Goal: Task Accomplishment & Management: Complete application form

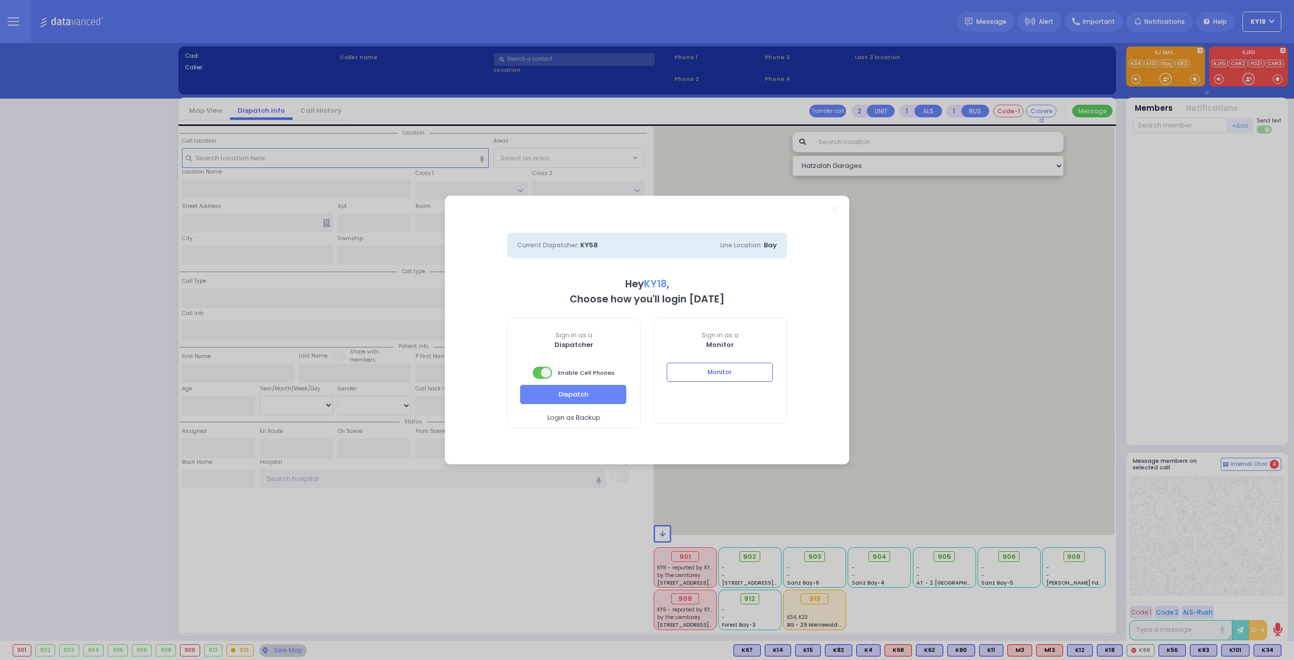
select select "4"
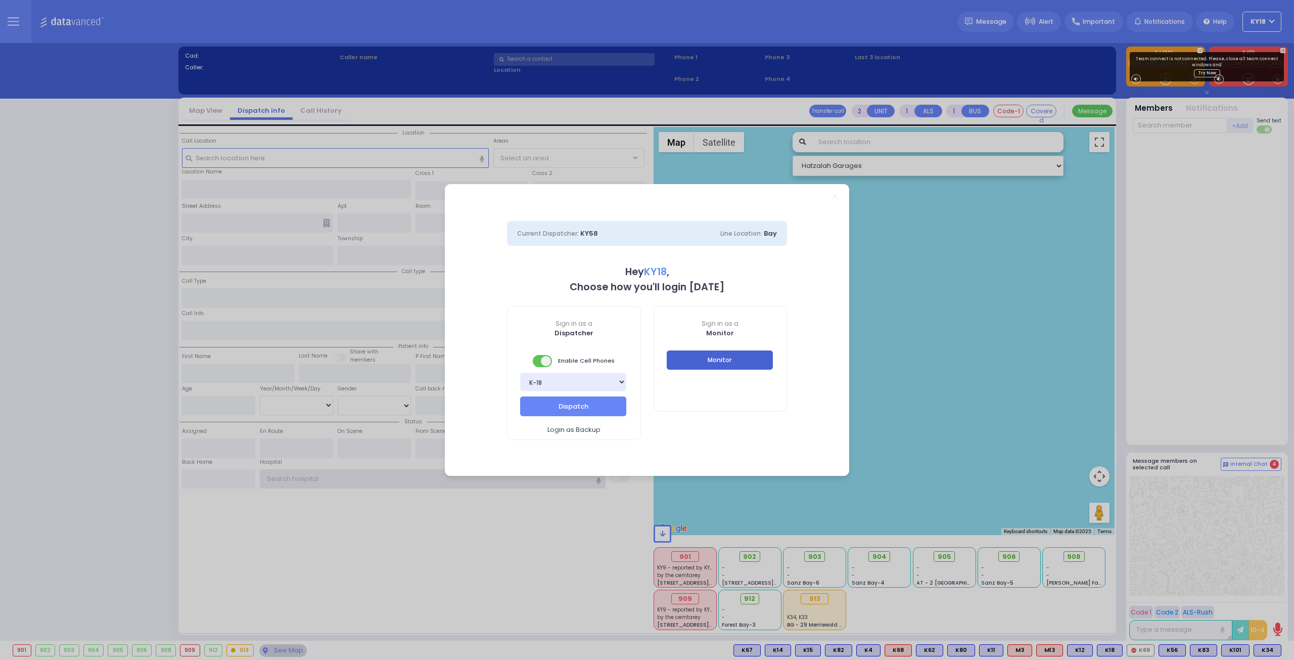
type input "ky18"
drag, startPoint x: 744, startPoint y: 366, endPoint x: 741, endPoint y: 361, distance: 5.7
click at [741, 361] on button "Monitor" at bounding box center [720, 359] width 106 height 19
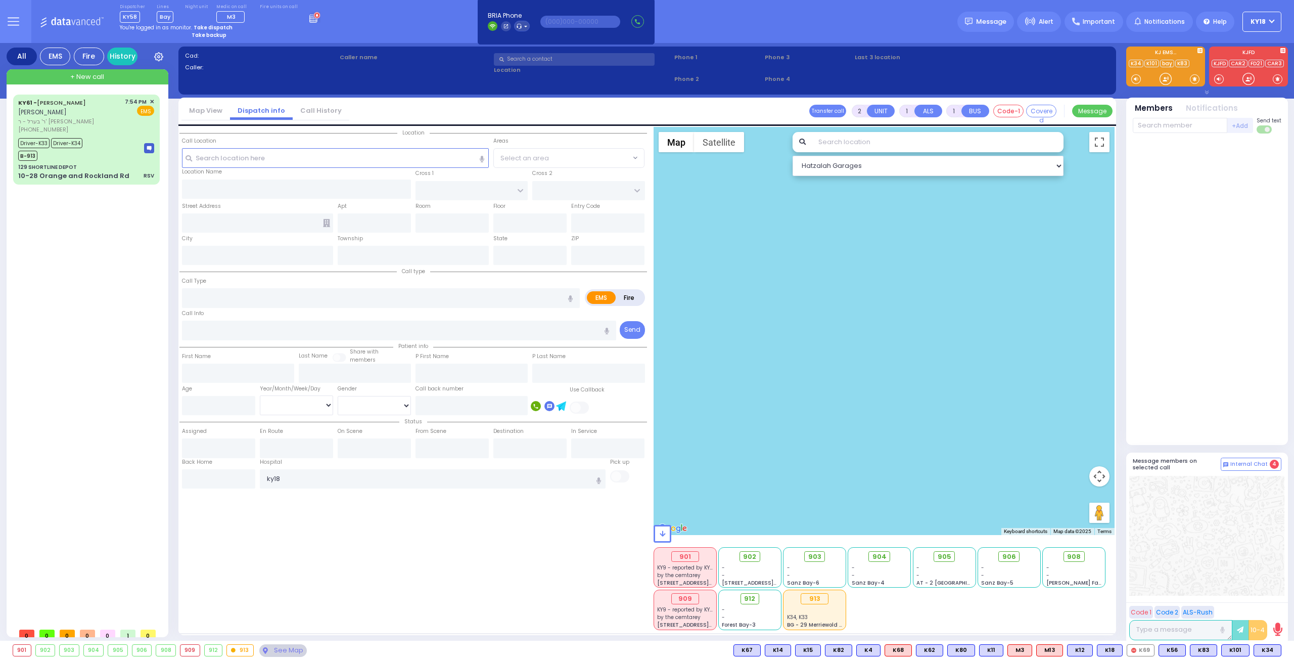
drag, startPoint x: 1249, startPoint y: 646, endPoint x: 1261, endPoint y: 684, distance: 39.8
drag, startPoint x: 1261, startPoint y: 684, endPoint x: 1214, endPoint y: 289, distance: 397.8
click at [1209, 290] on div at bounding box center [1207, 290] width 149 height 304
click at [1164, 77] on div at bounding box center [1166, 79] width 10 height 10
drag, startPoint x: 20, startPoint y: 24, endPoint x: 20, endPoint y: 19, distance: 5.1
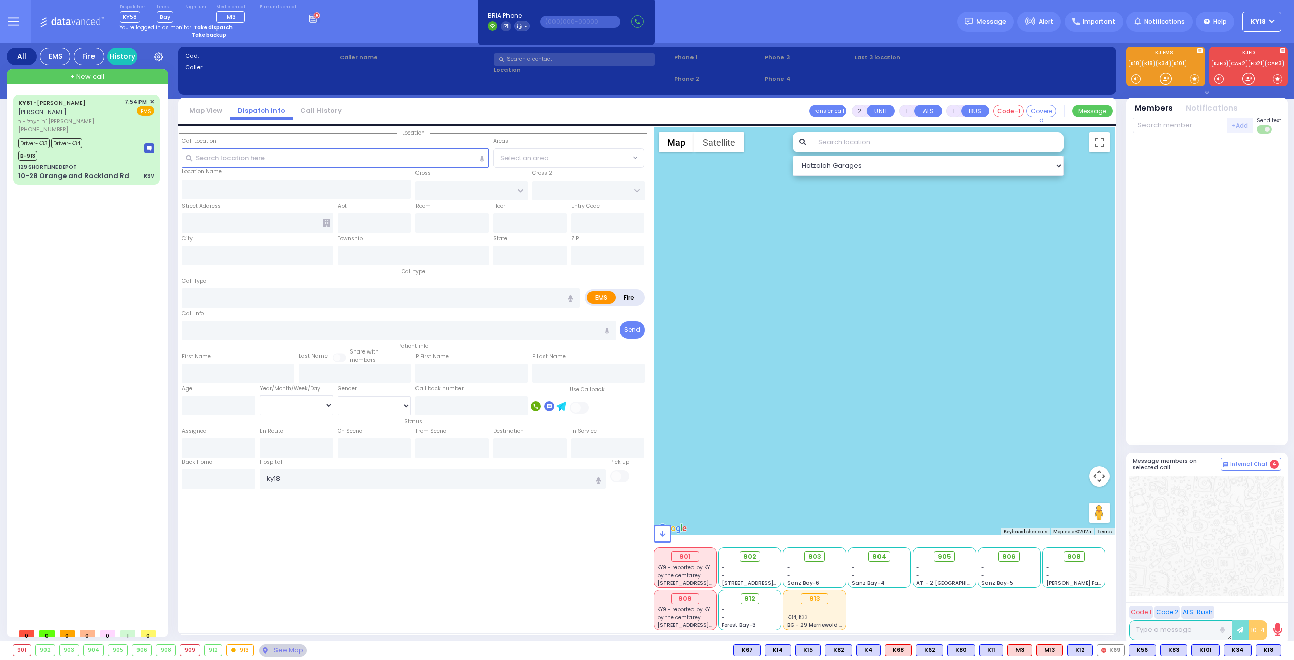
click at [20, 20] on button at bounding box center [13, 21] width 36 height 43
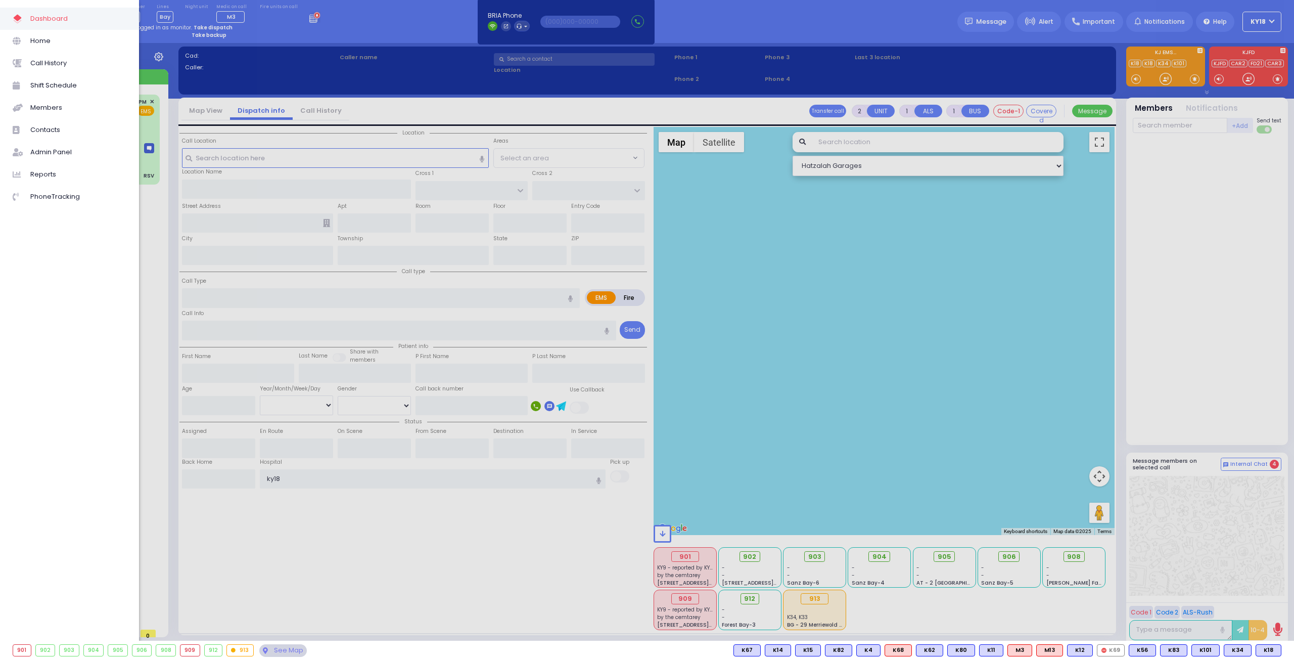
click at [710, 308] on div at bounding box center [647, 330] width 1294 height 660
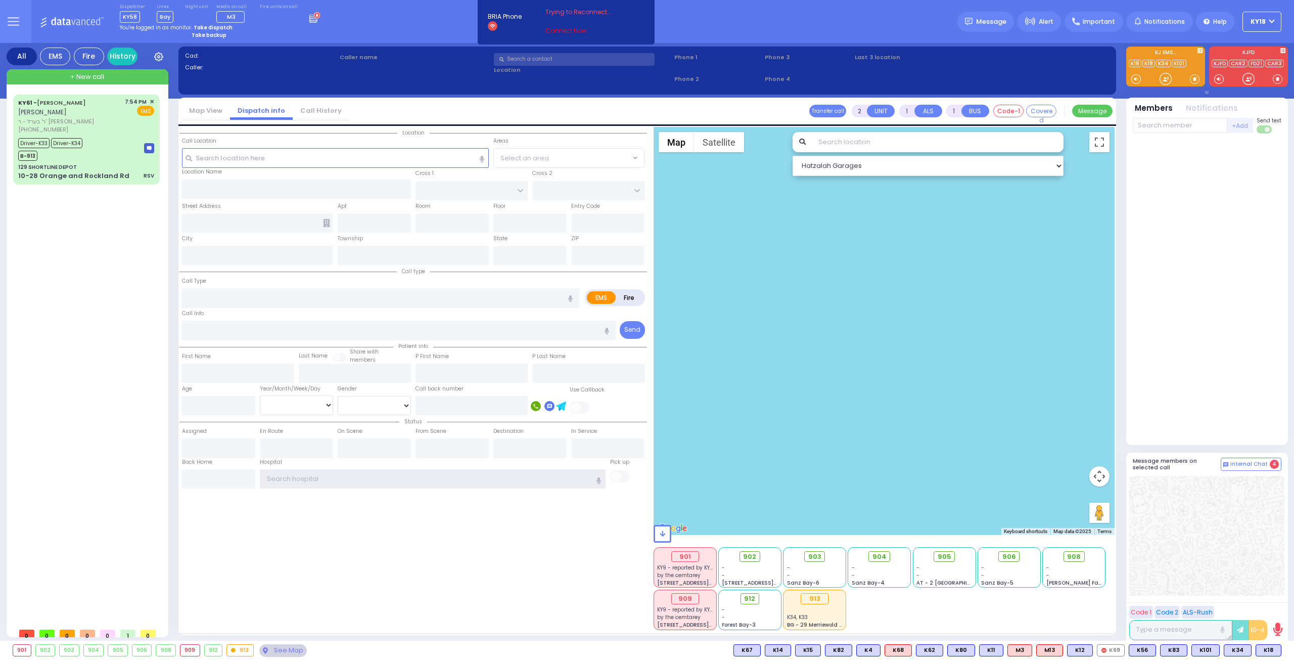
type input "ky18"
click at [560, 30] on link "Connect Now" at bounding box center [586, 30] width 80 height 9
click at [566, 19] on input "text" at bounding box center [577, 21] width 80 height 12
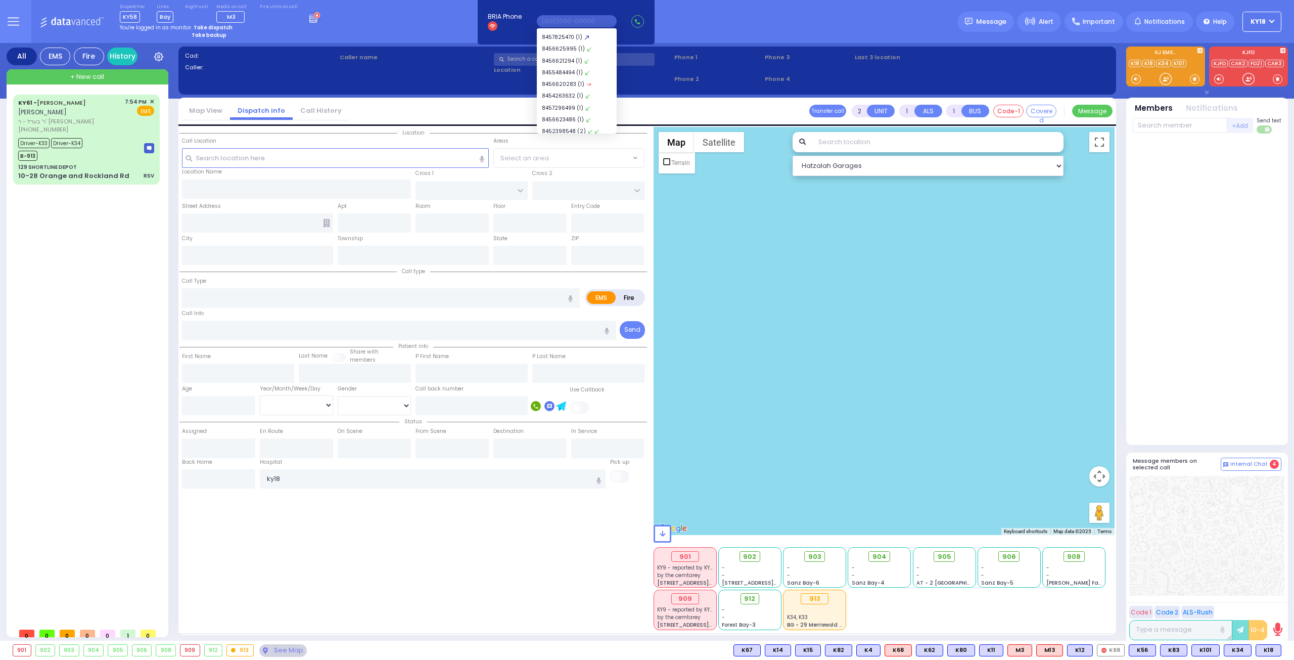
click at [751, 237] on div at bounding box center [885, 331] width 462 height 408
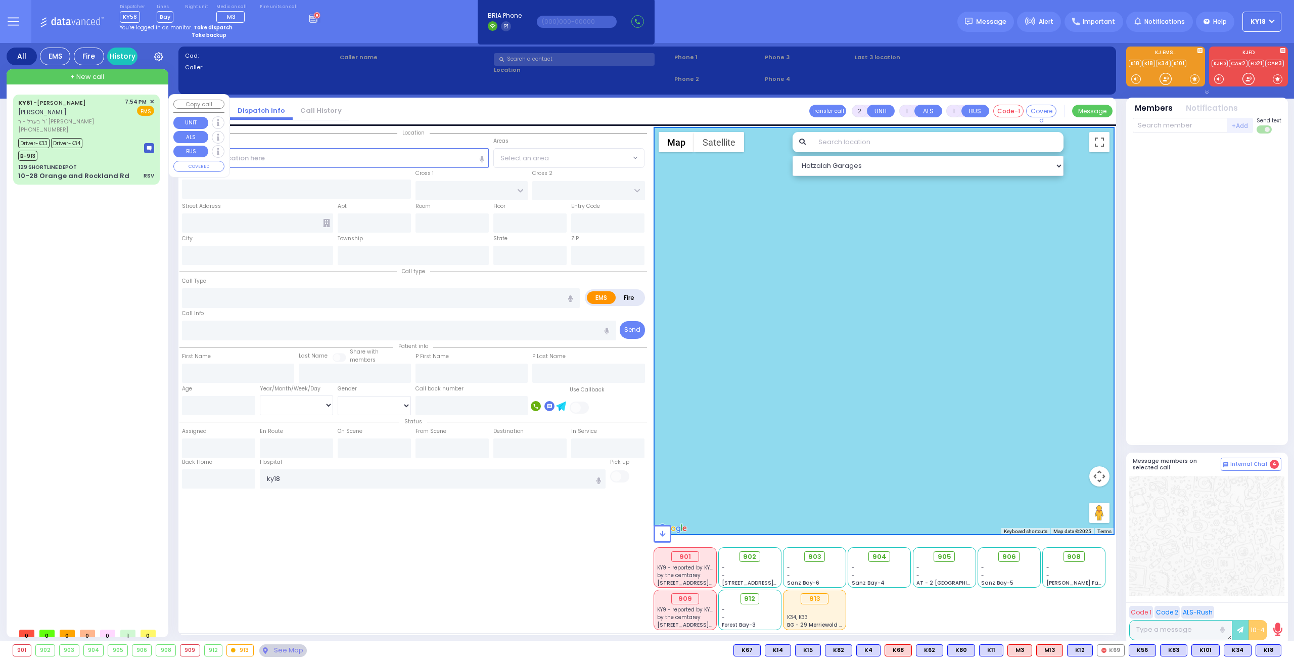
click at [112, 140] on div "Driver-K33 Driver-K34 B-913" at bounding box center [86, 148] width 136 height 25
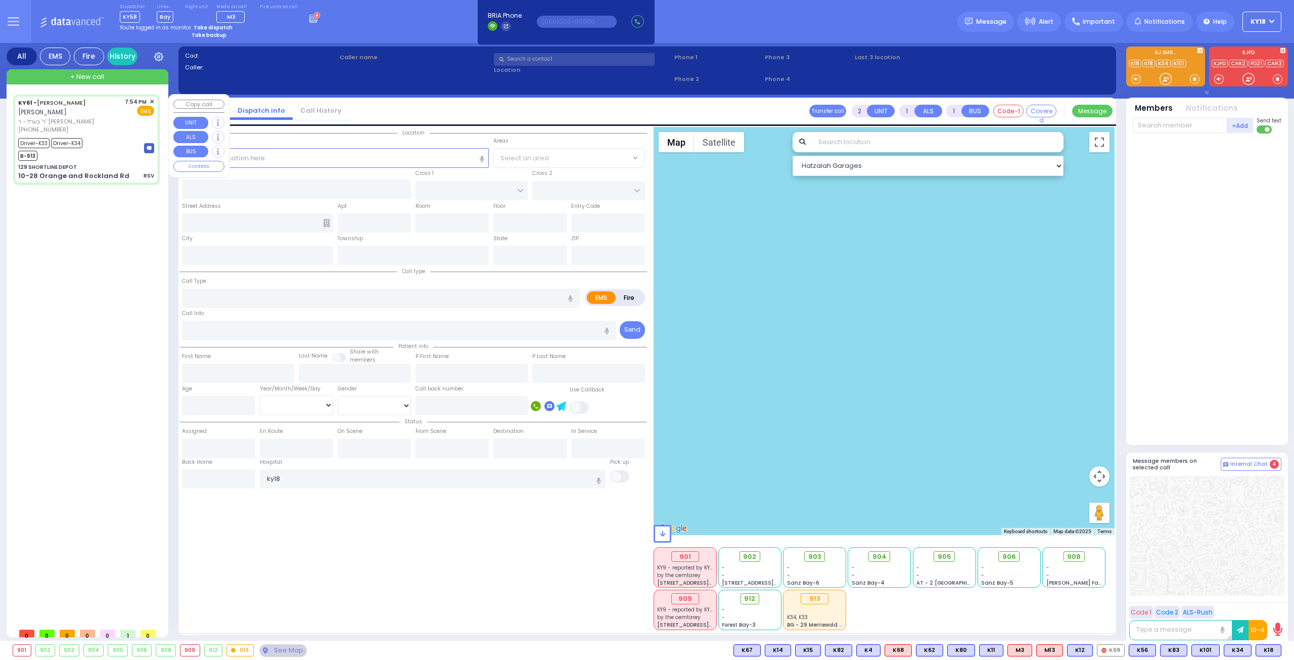
type input "6"
select select
type input "RSV"
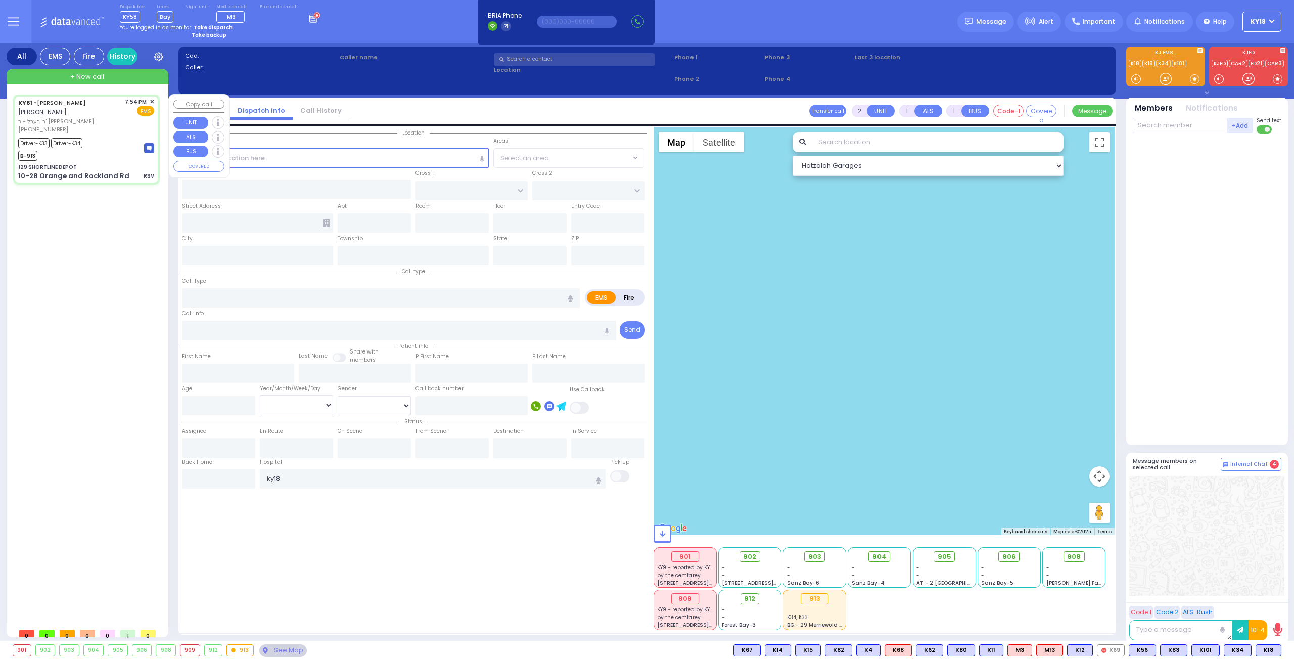
radio input "true"
type input "[PERSON_NAME]"
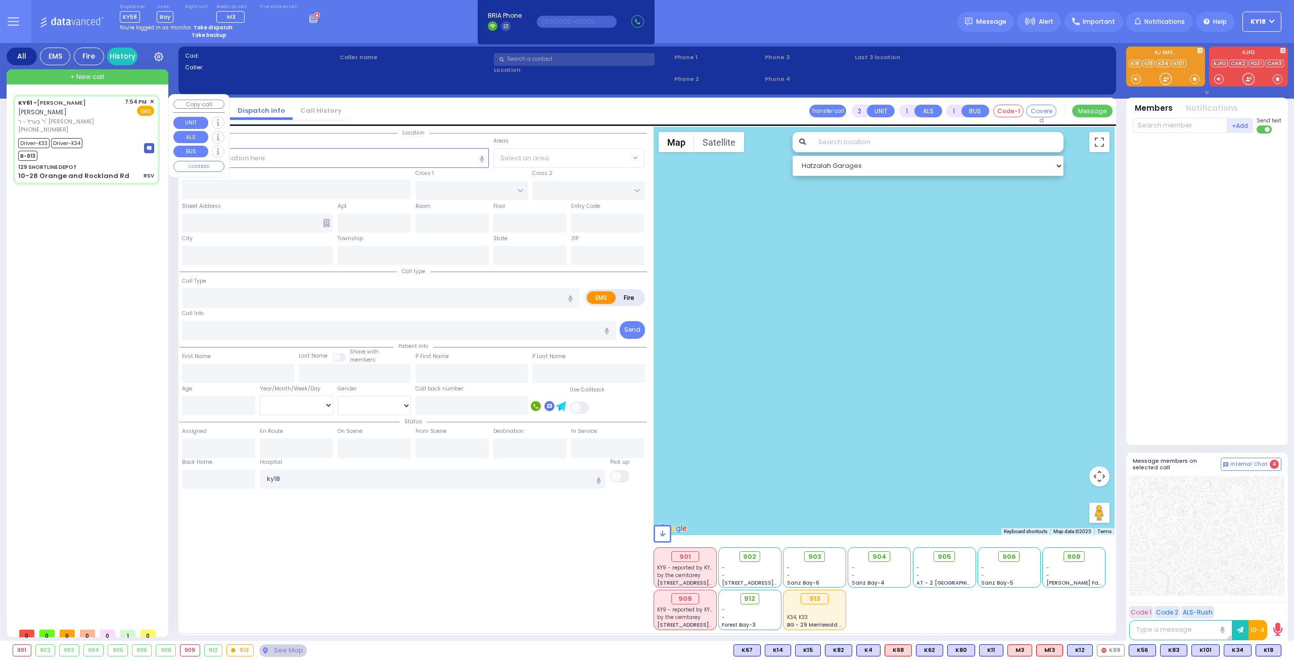
type input "4"
select select "Month"
select select "[DEMOGRAPHIC_DATA]"
type input "19:54"
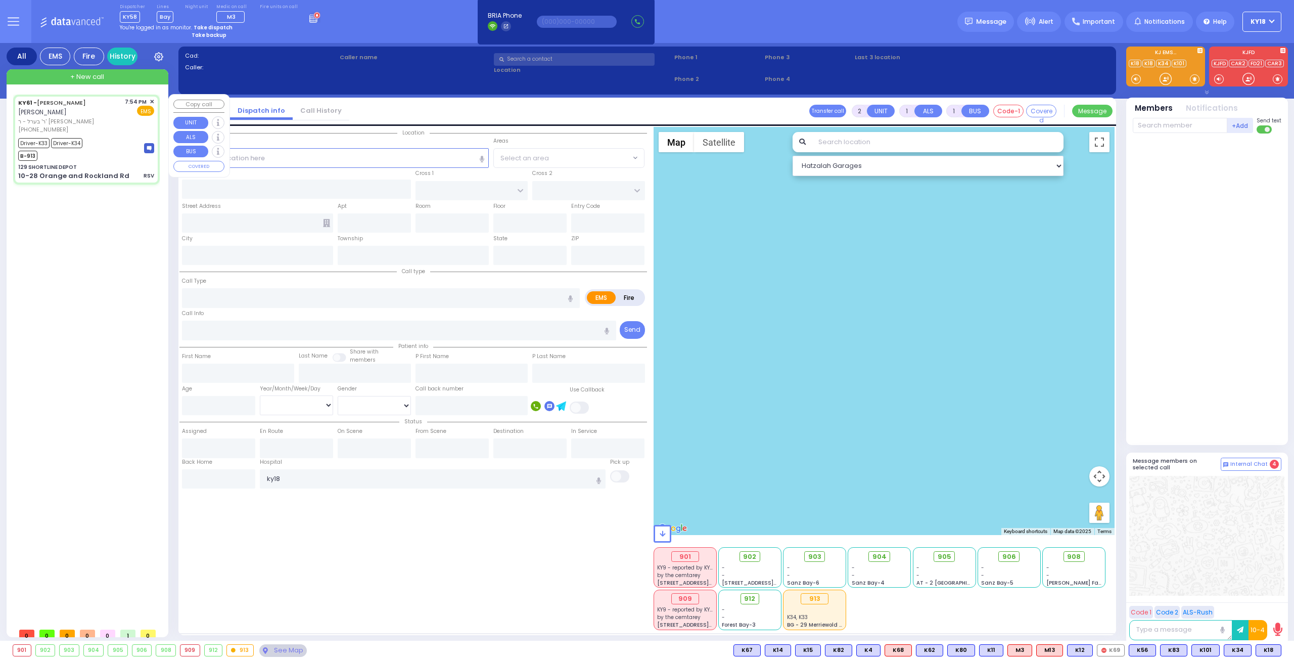
type input "20:05"
type input "20:24"
type input "21:00"
type input "21:31"
type input "[US_STATE][GEOGRAPHIC_DATA]- [GEOGRAPHIC_DATA]"
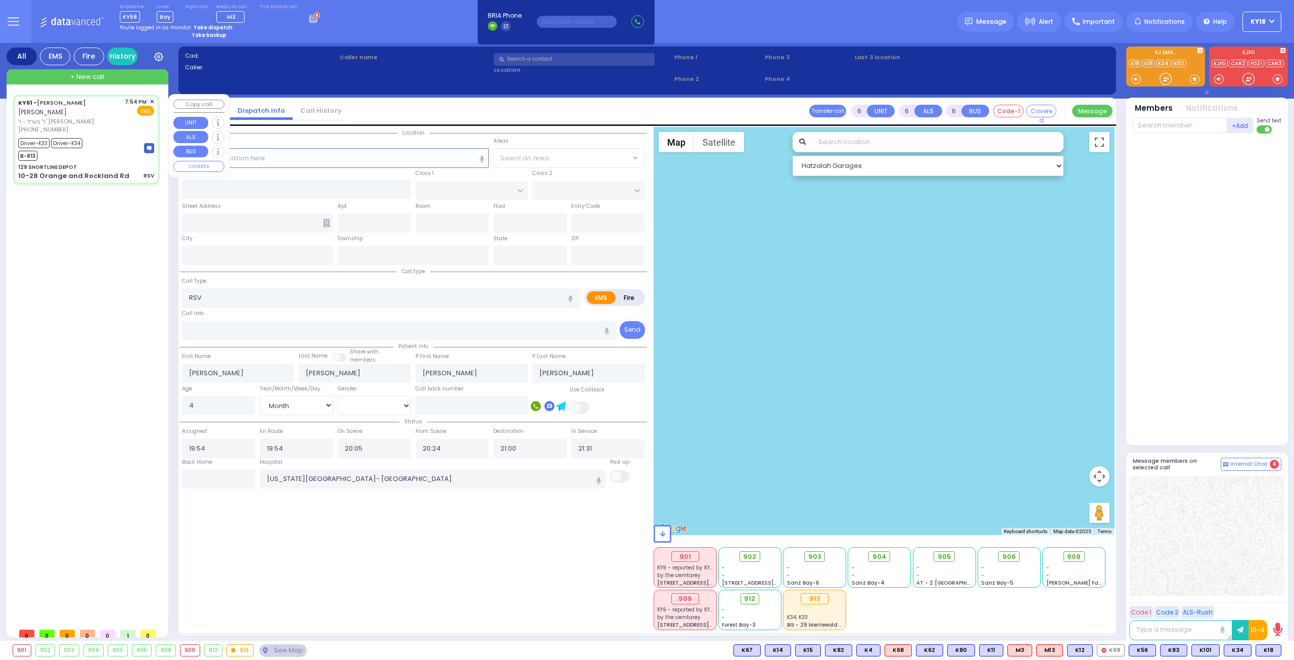
select select "Hatzalah Garages"
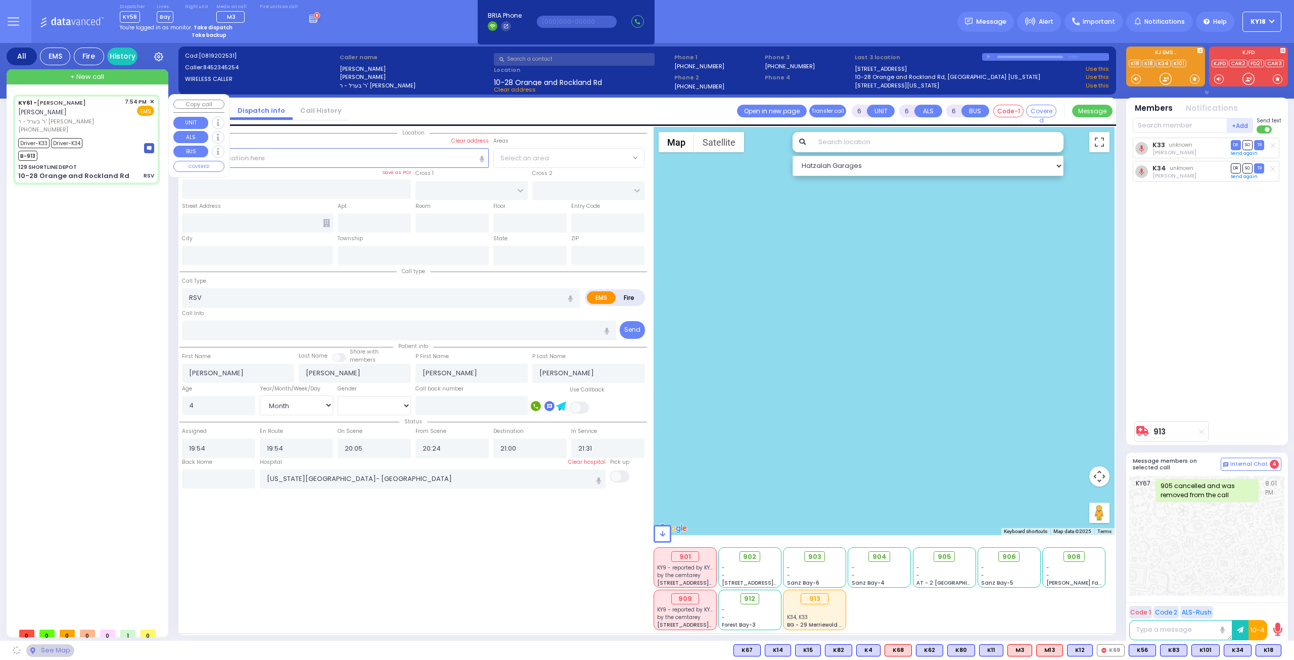
type input "129 SHORTLINE DEPOT"
type input "10-28 Orange and Rockland Rd"
type input "Monroe"
type input "[US_STATE]"
type input "10950"
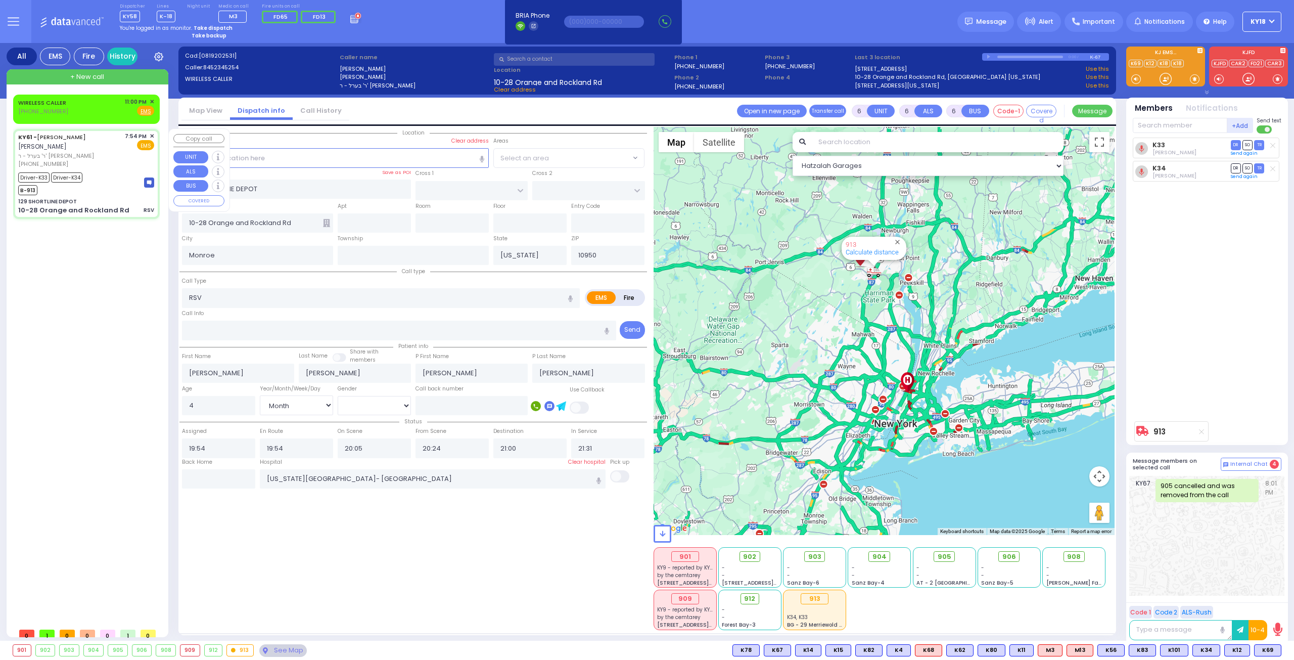
click at [122, 174] on div "Driver-K33 Driver-K34 B-913" at bounding box center [86, 182] width 136 height 25
select select
radio input "true"
select select "Month"
select select "[DEMOGRAPHIC_DATA]"
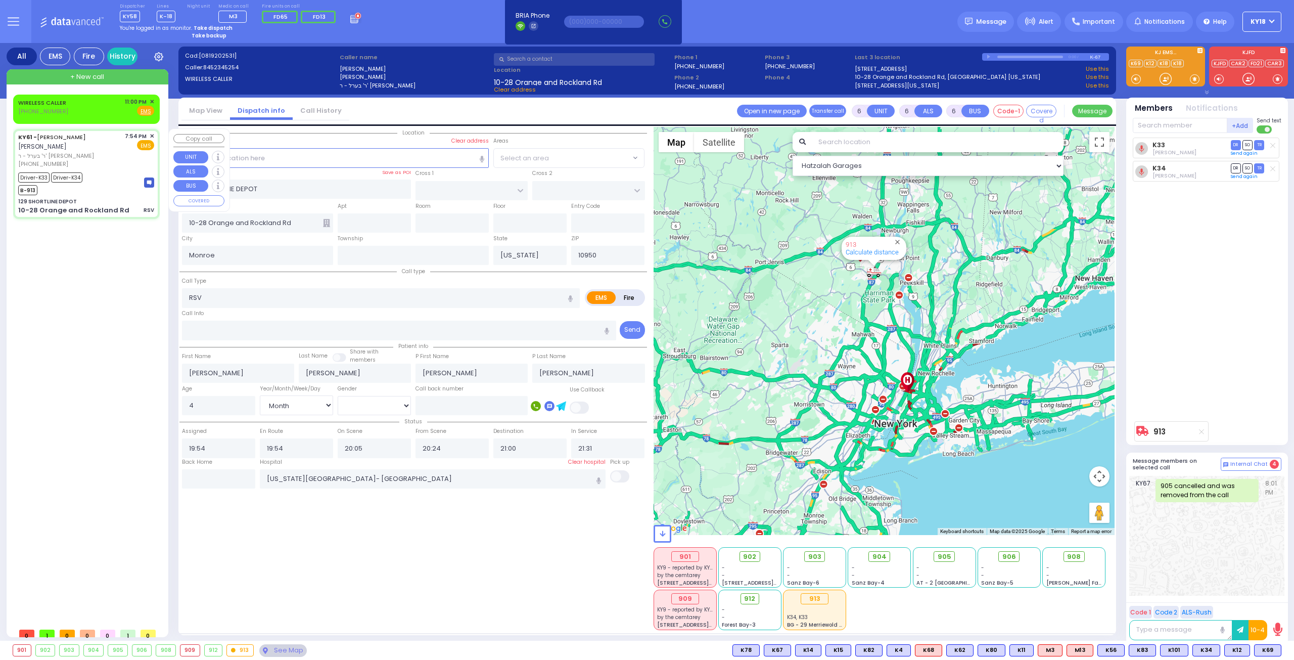
select select "Hatzalah Garages"
click at [218, 29] on strong "Take dispatch" at bounding box center [213, 28] width 39 height 8
select select "4"
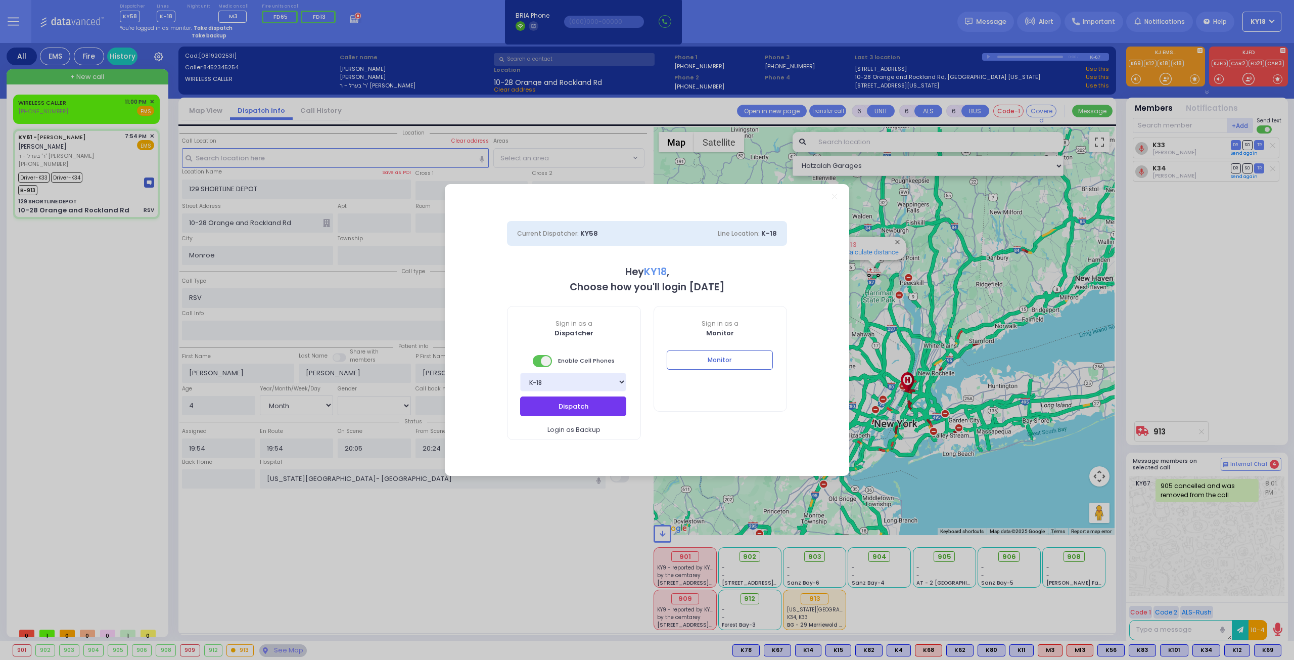
click at [546, 407] on button "Dispatch" at bounding box center [573, 405] width 106 height 19
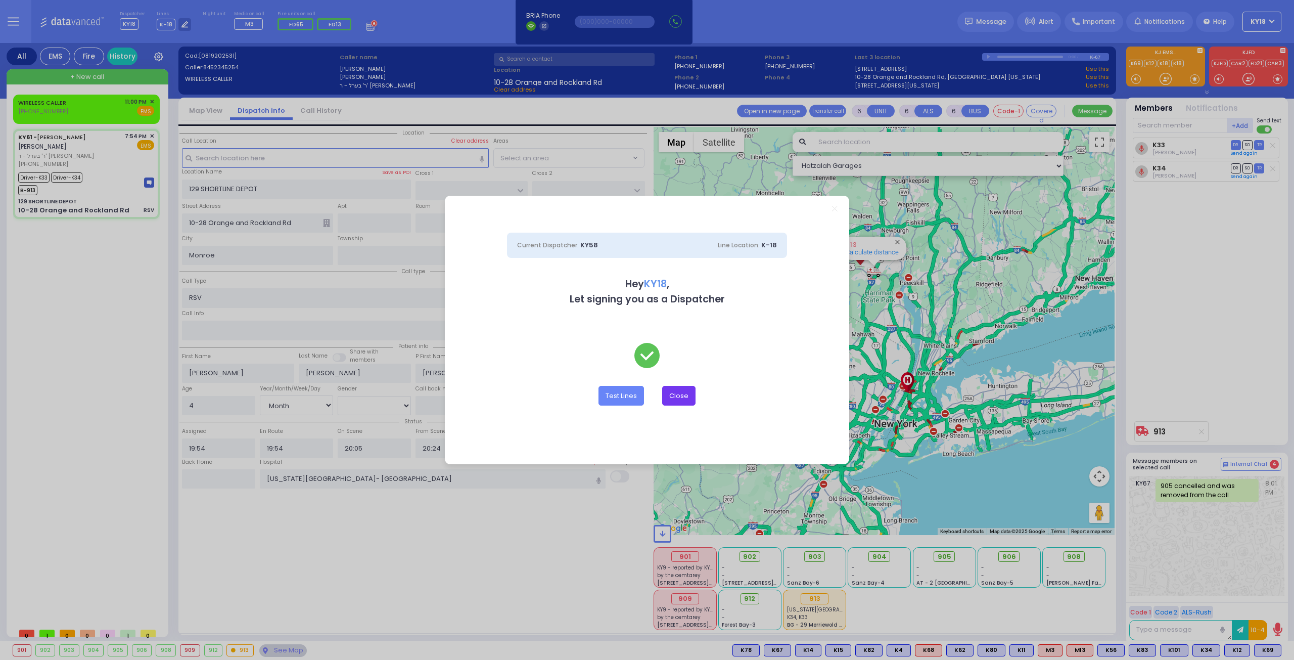
click at [685, 399] on button "Close" at bounding box center [678, 395] width 33 height 19
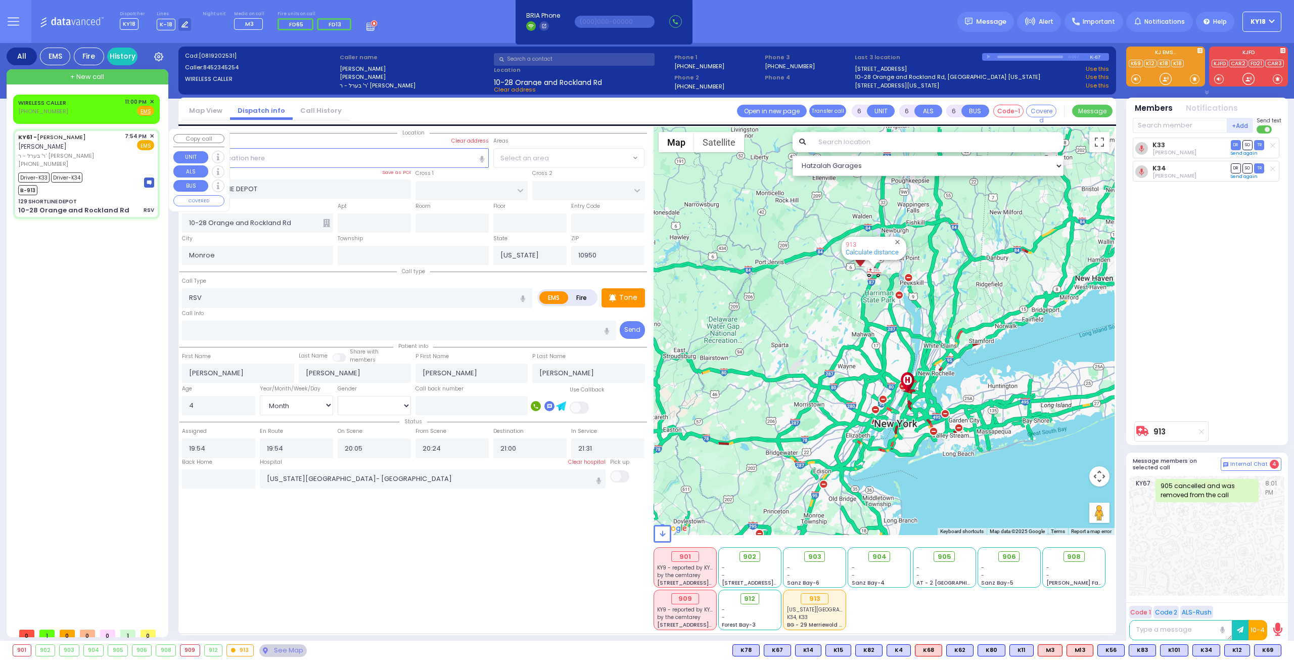
click at [127, 151] on div "7:54 PM ✕ EMS" at bounding box center [140, 150] width 30 height 36
select select
radio input "true"
select select "Month"
select select "[DEMOGRAPHIC_DATA]"
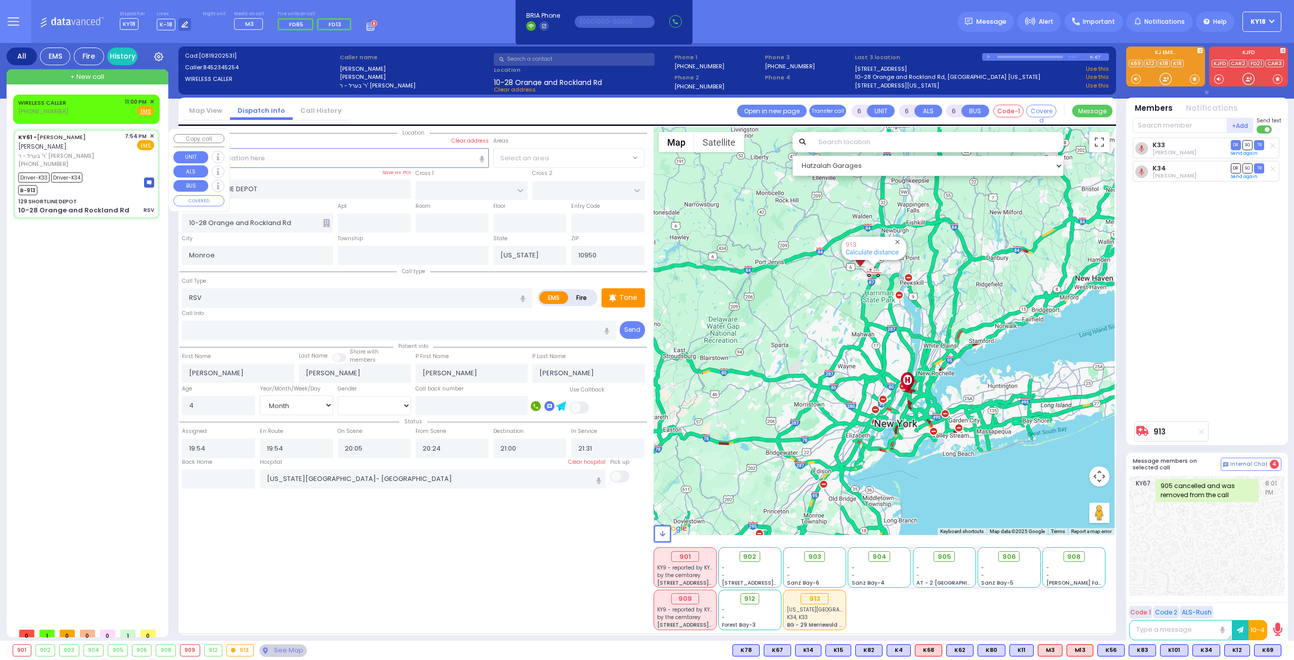
select select "Hatzalah Garages"
click at [150, 100] on span "✕" at bounding box center [152, 102] width 5 height 9
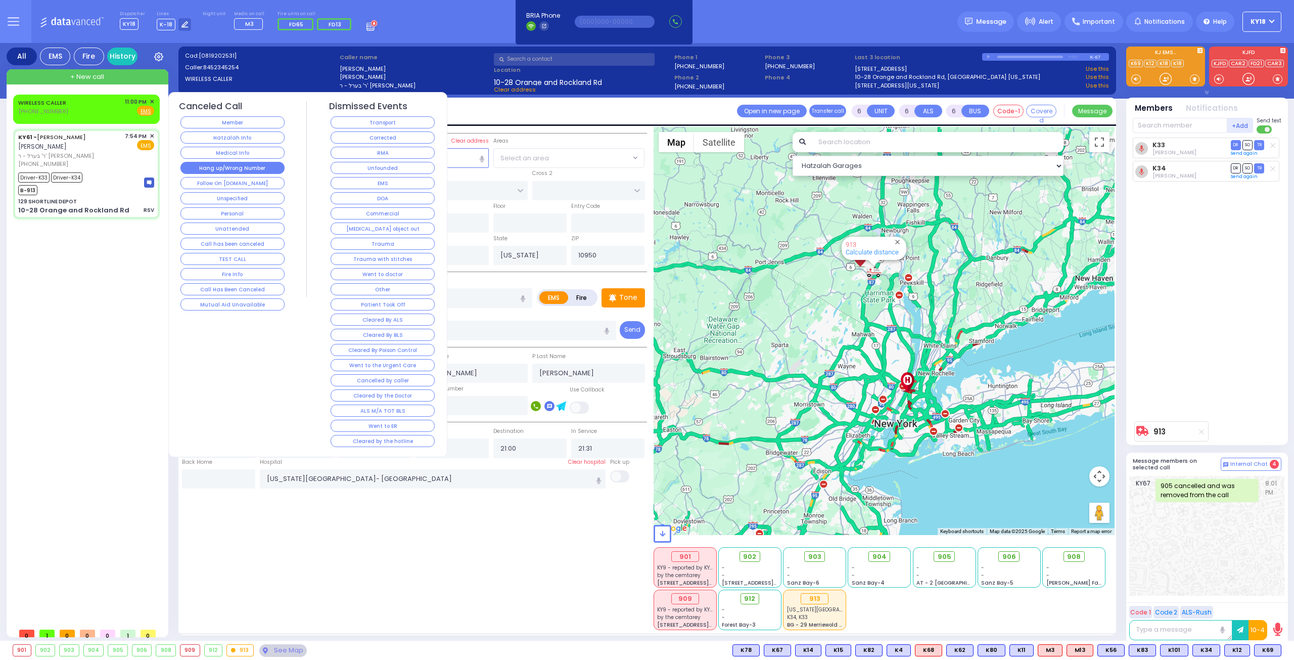
click at [256, 169] on button "Hang up/Wrong Number" at bounding box center [233, 168] width 104 height 12
